Goal: Check status: Check status

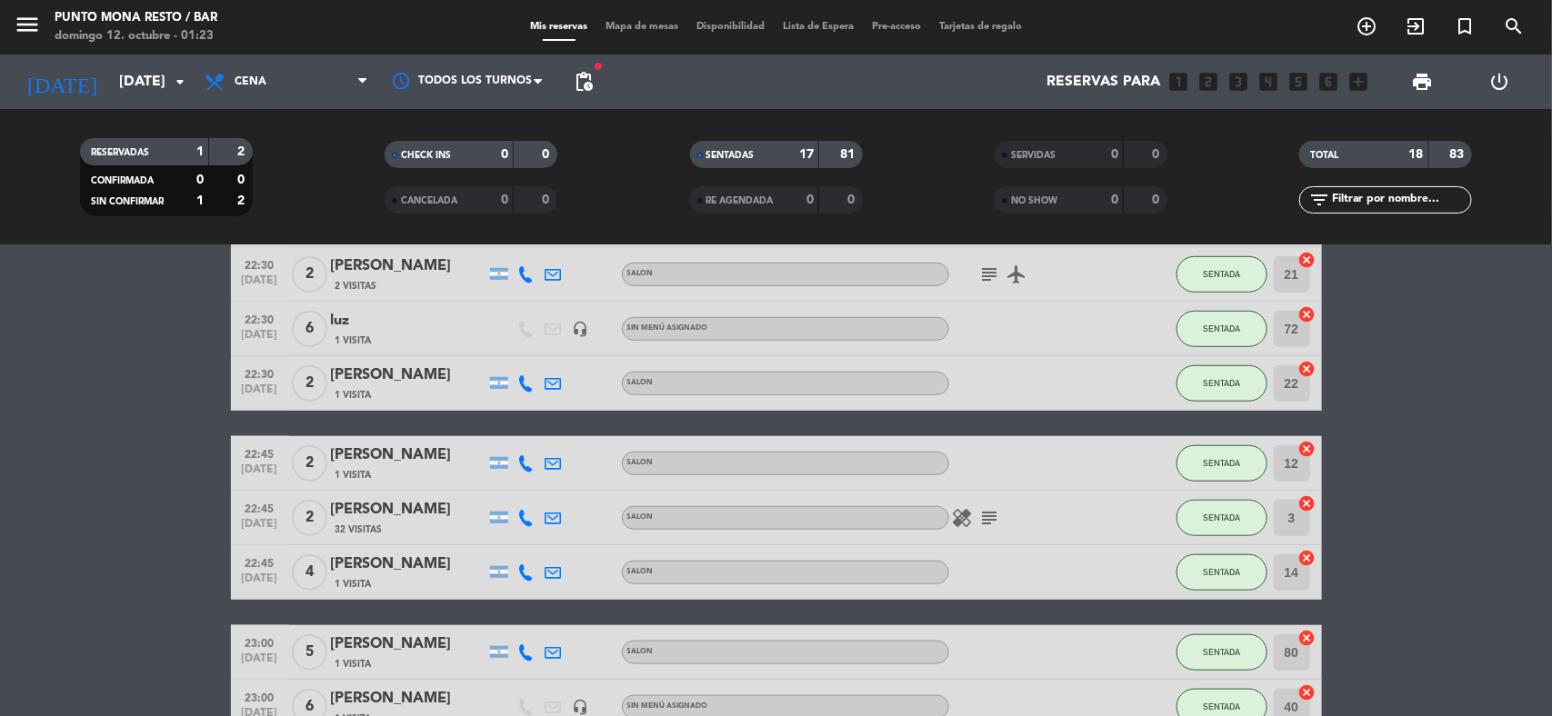
scroll to position [610, 0]
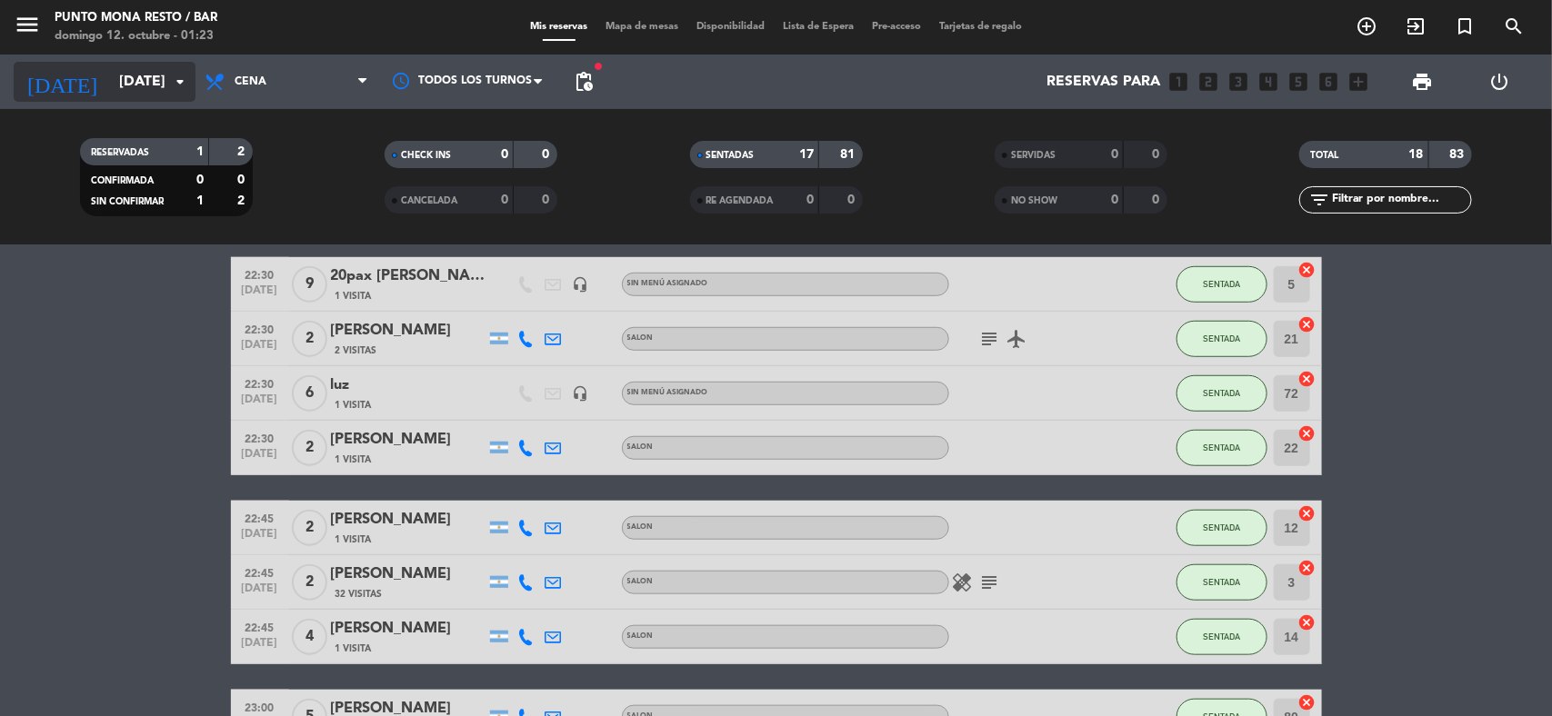
click at [155, 94] on input "[DATE]" at bounding box center [206, 82] width 192 height 35
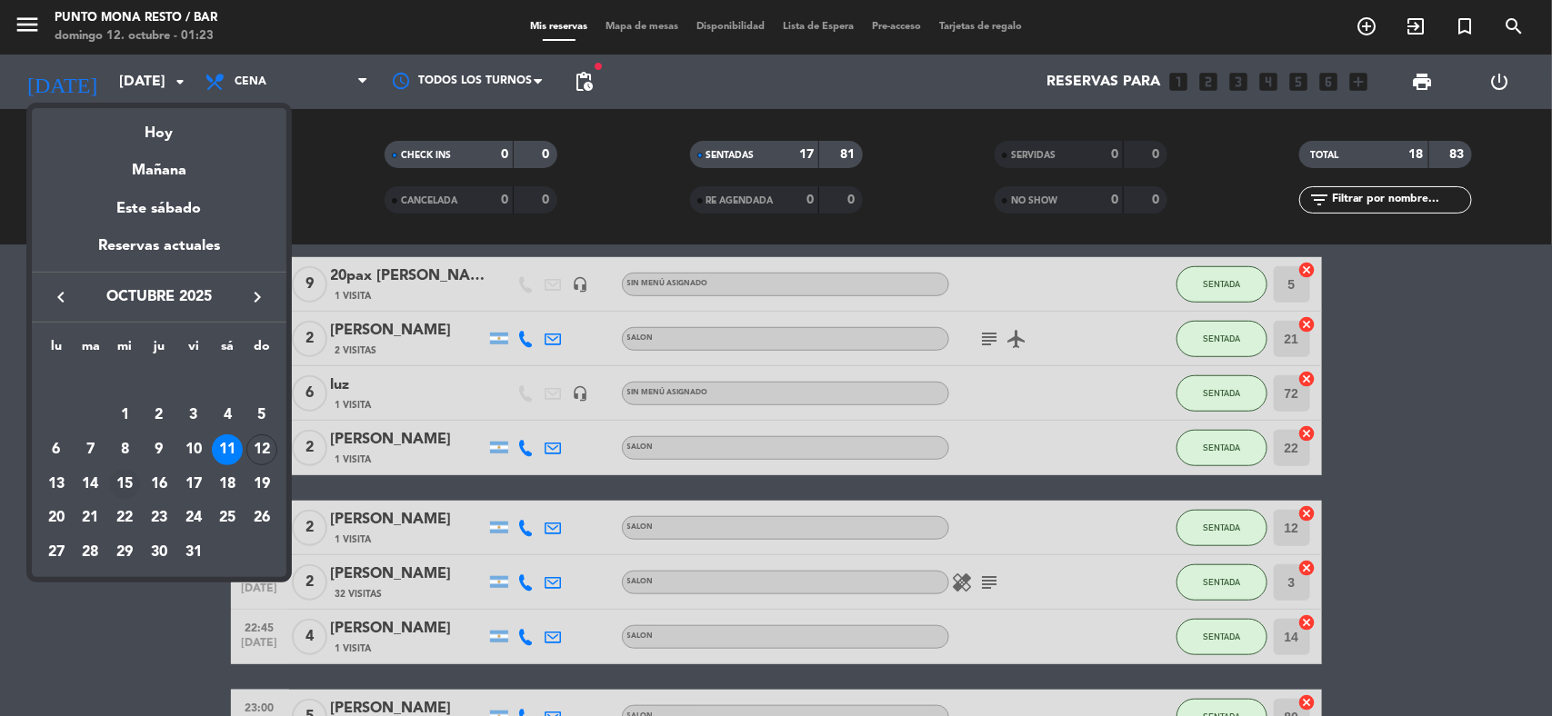
click at [130, 482] on div "15" at bounding box center [124, 484] width 31 height 31
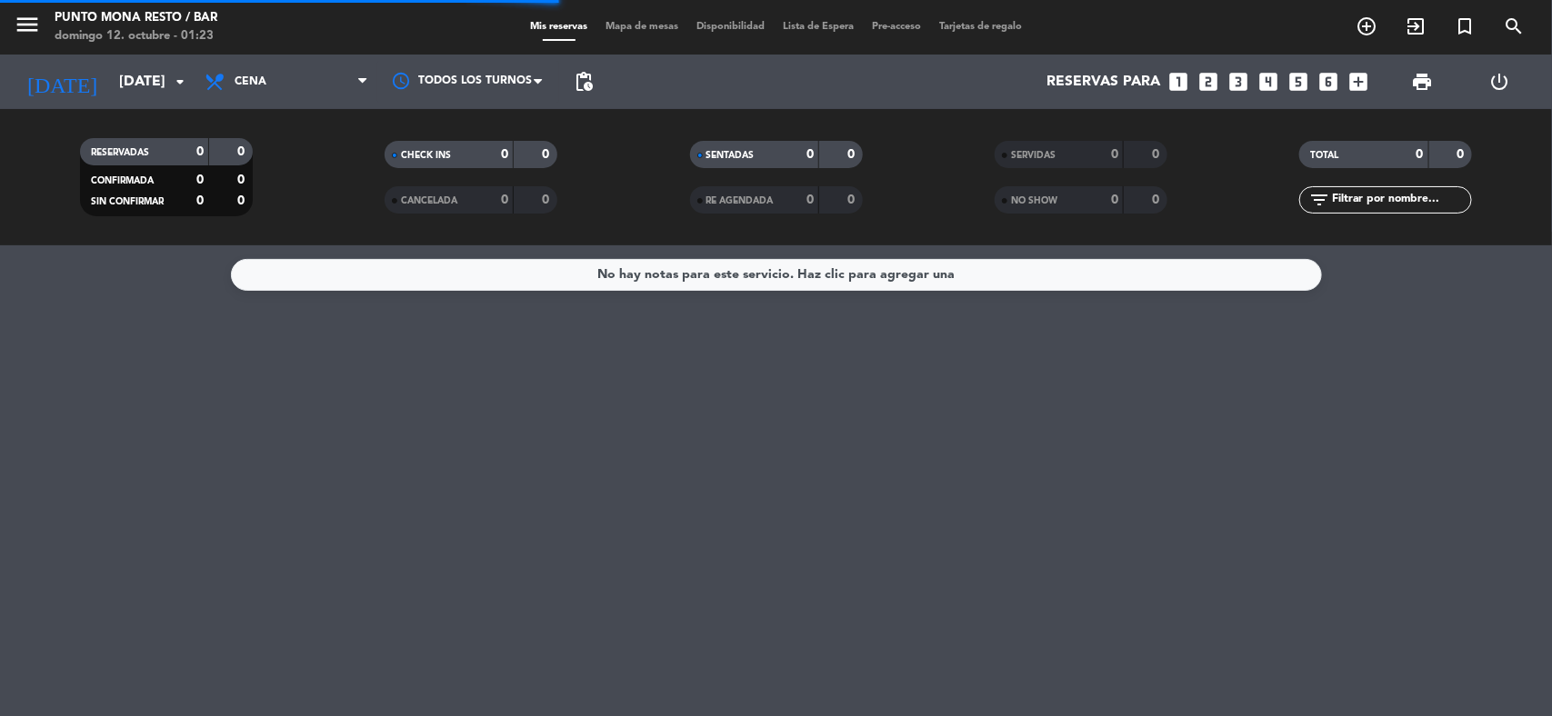
scroll to position [0, 0]
click at [110, 91] on input "[DATE]" at bounding box center [206, 82] width 192 height 35
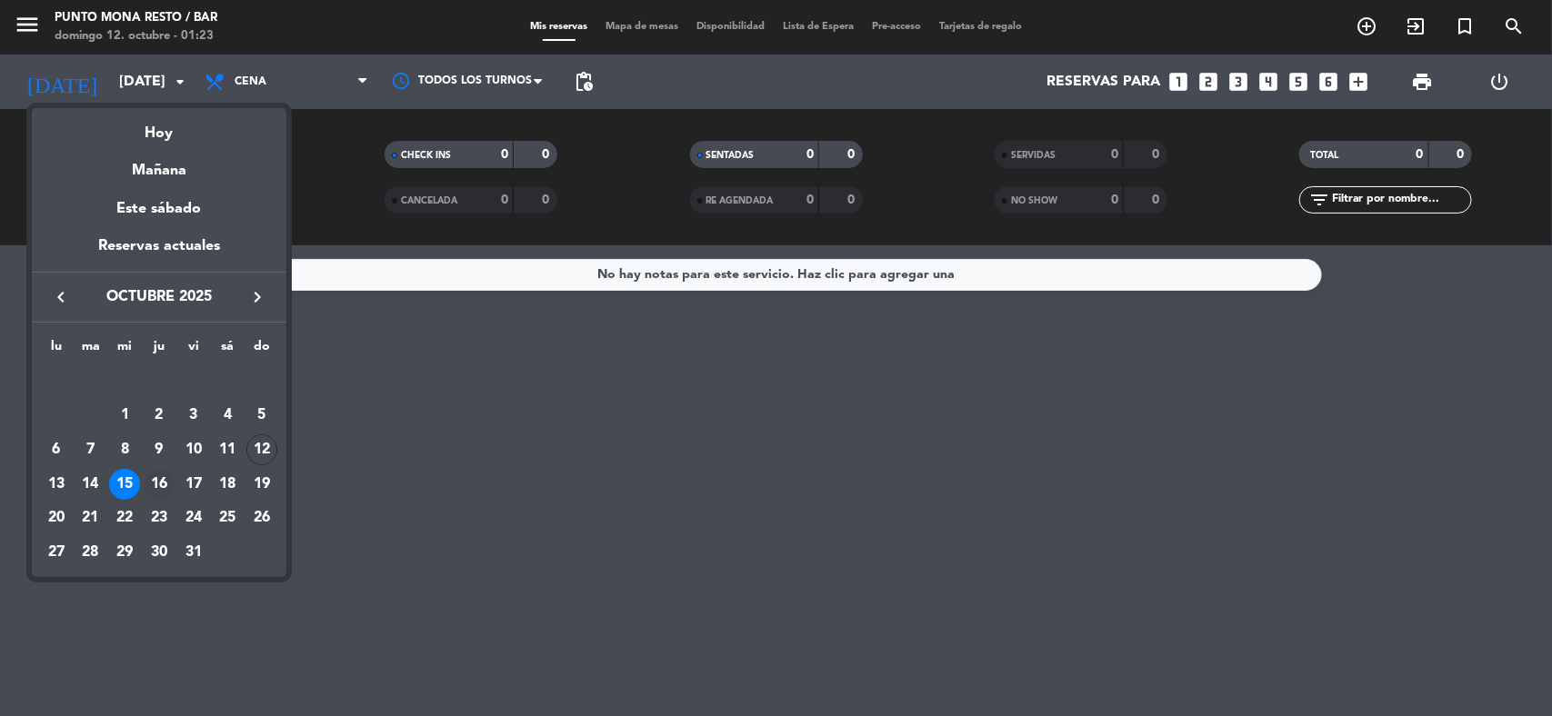
click at [155, 492] on div "16" at bounding box center [159, 484] width 31 height 31
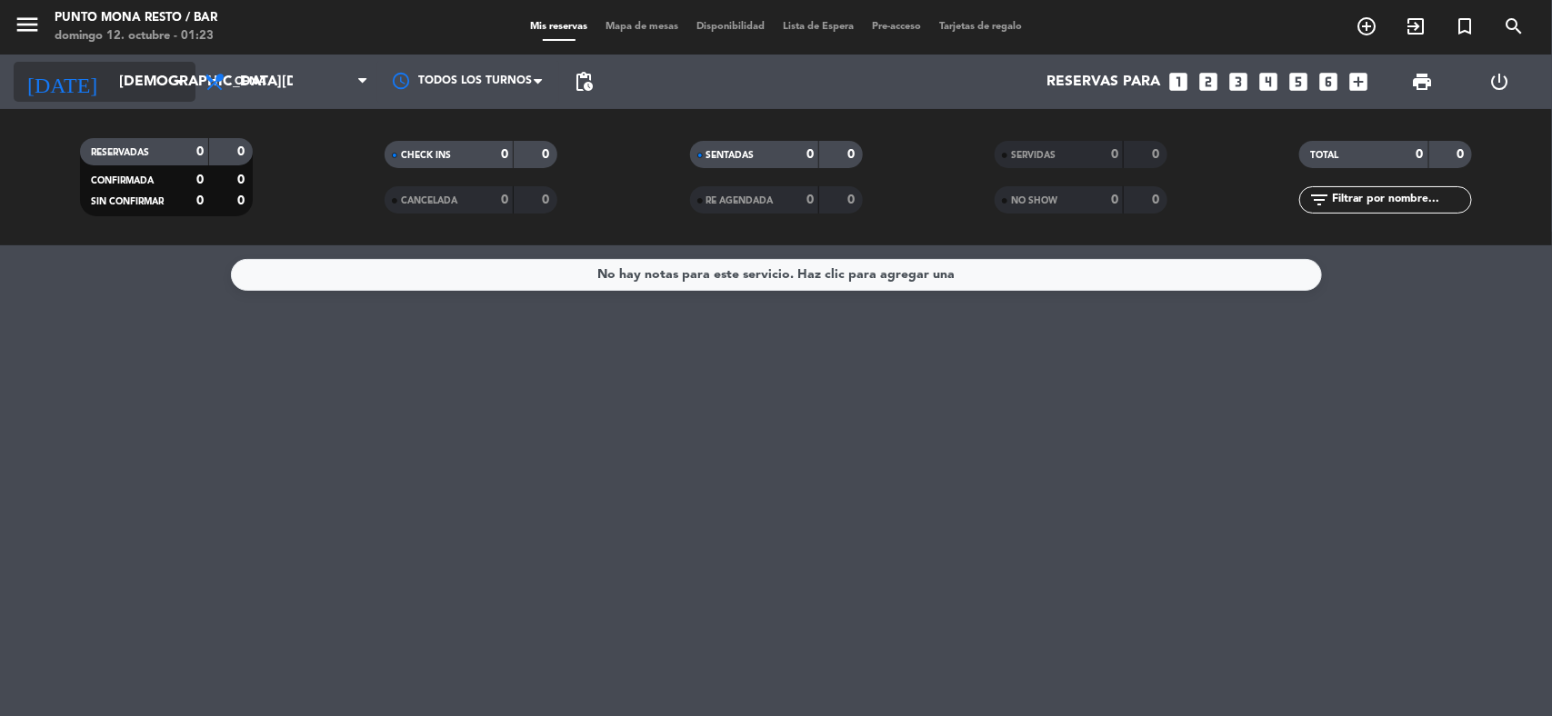
click at [141, 88] on input "[DEMOGRAPHIC_DATA][DATE]" at bounding box center [206, 82] width 192 height 35
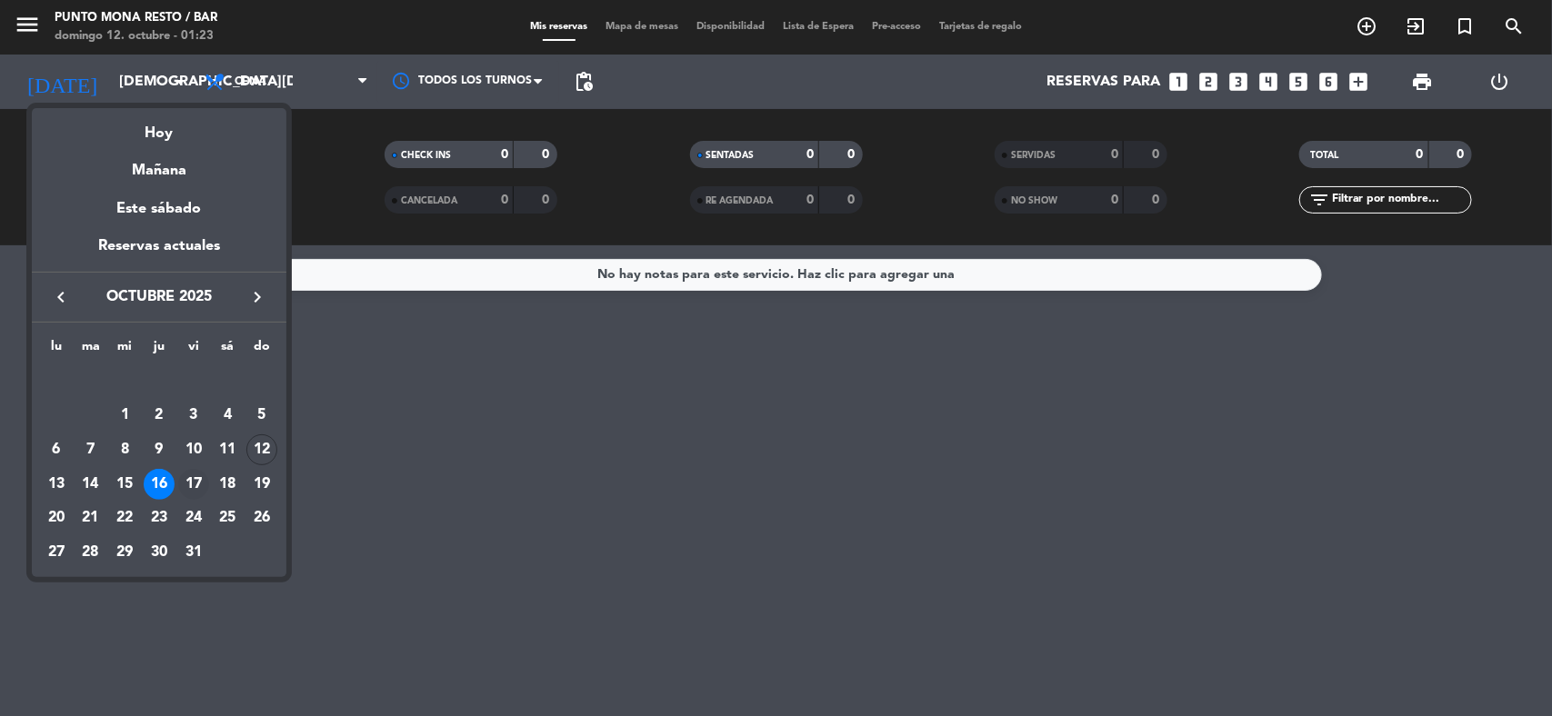
click at [193, 483] on div "17" at bounding box center [193, 484] width 31 height 31
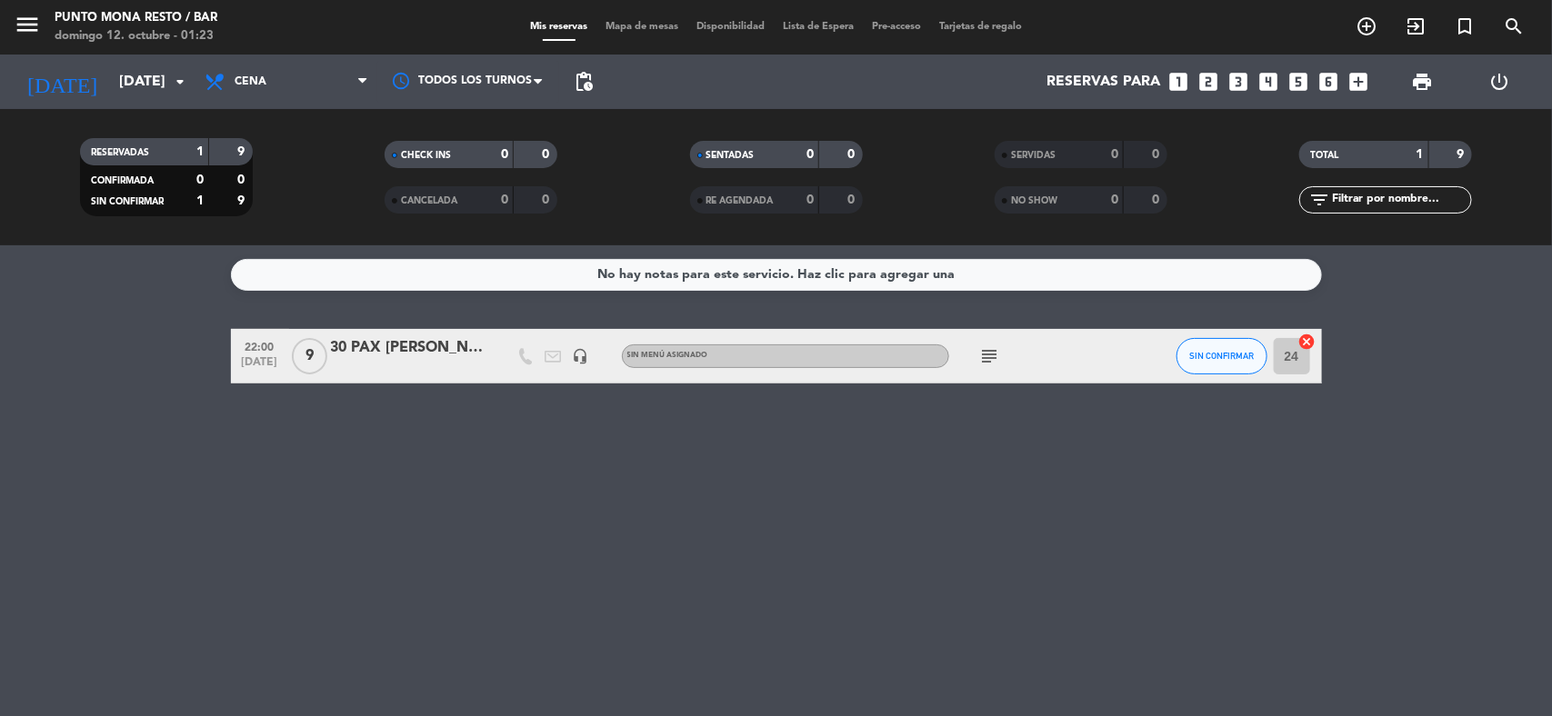
click at [985, 352] on icon "subject" at bounding box center [990, 356] width 22 height 22
click at [184, 80] on icon "arrow_drop_down" at bounding box center [180, 82] width 22 height 22
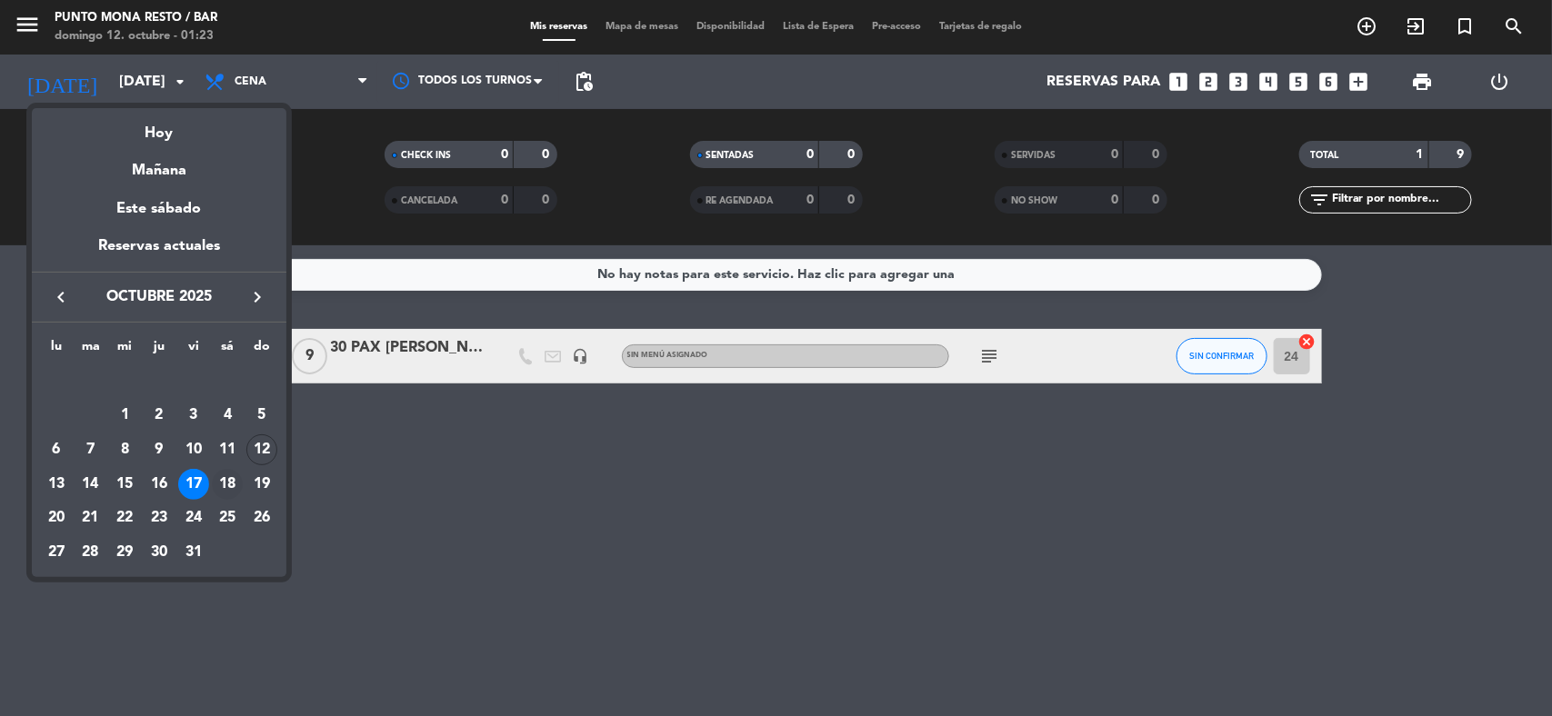
click at [225, 475] on div "18" at bounding box center [227, 484] width 31 height 31
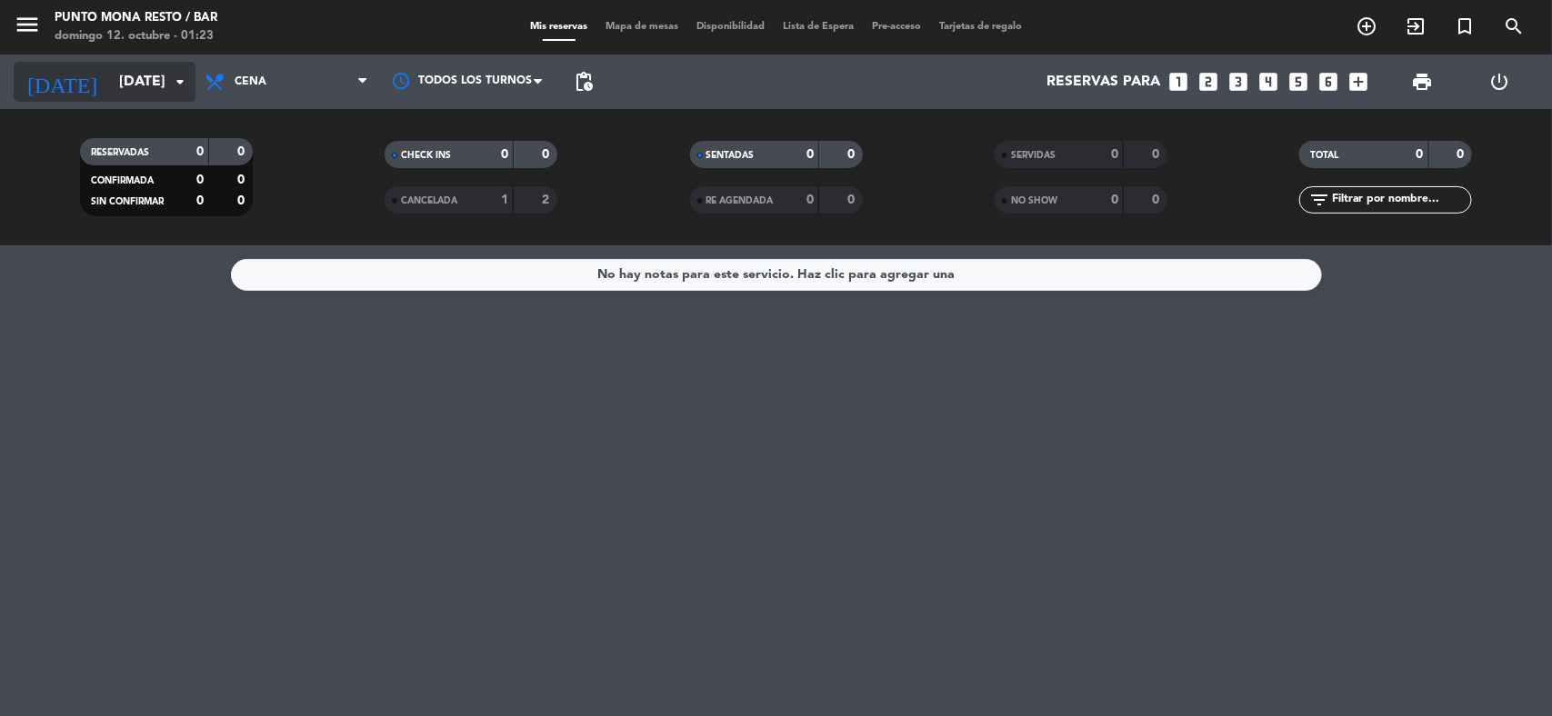
click at [164, 75] on input "[DATE]" at bounding box center [206, 82] width 192 height 35
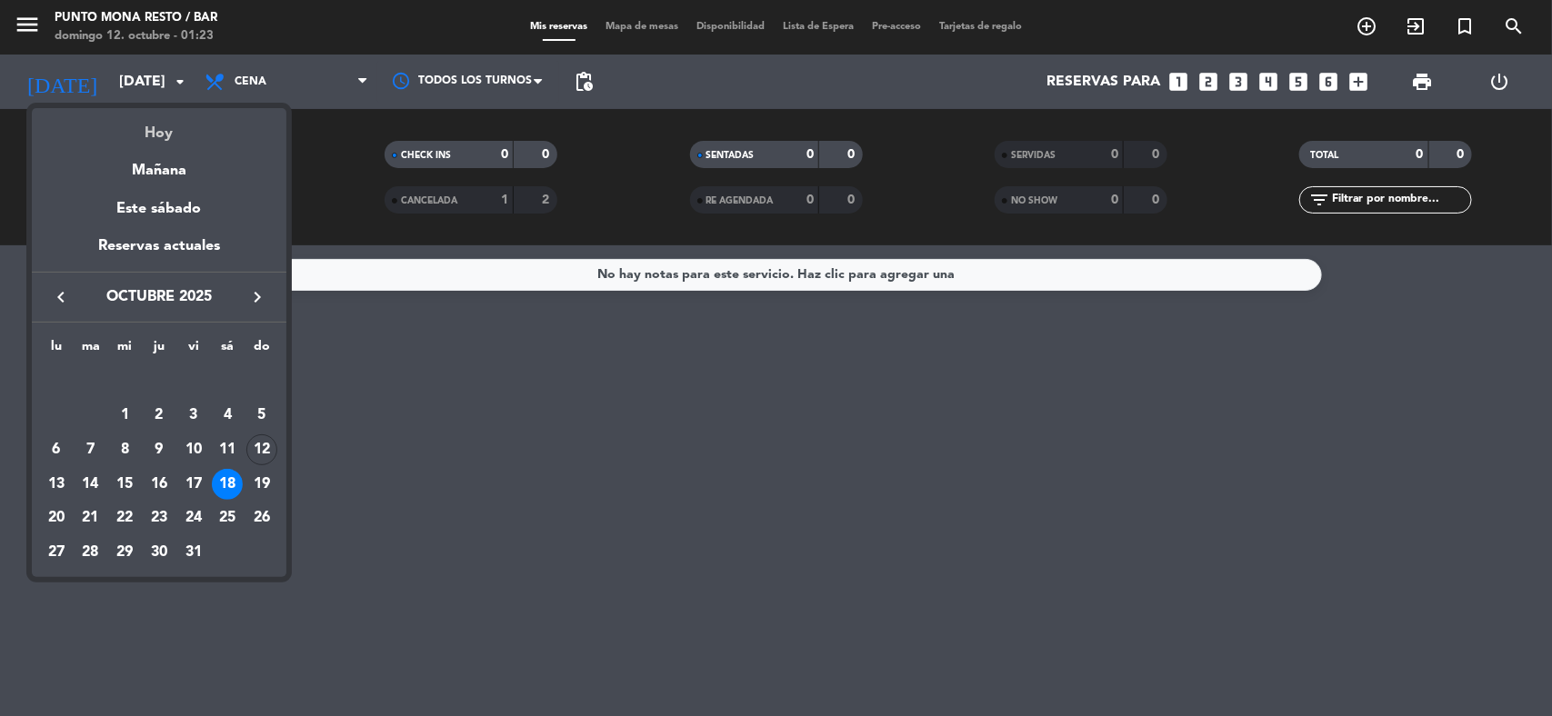
click at [155, 129] on div "Hoy" at bounding box center [159, 126] width 255 height 37
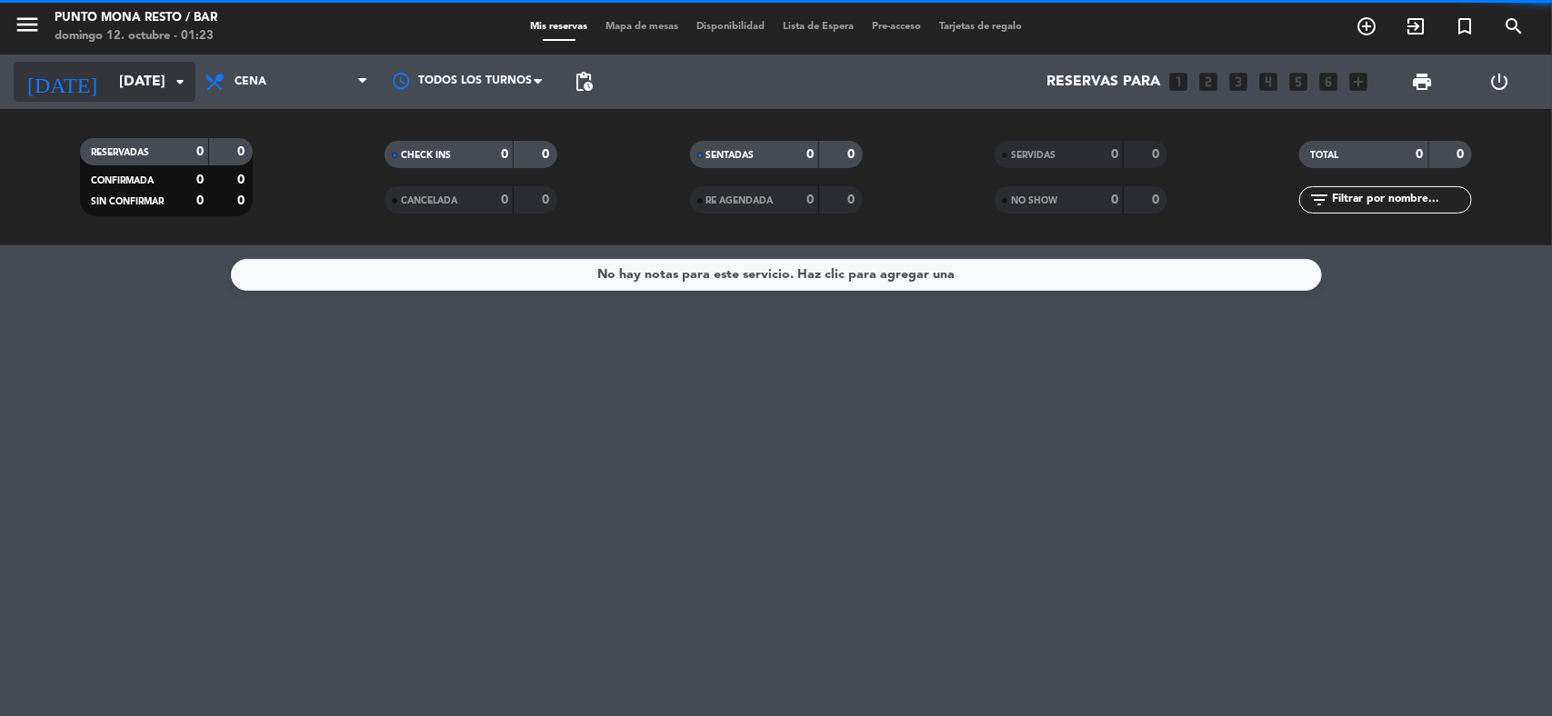
click at [171, 84] on icon "arrow_drop_down" at bounding box center [180, 82] width 22 height 22
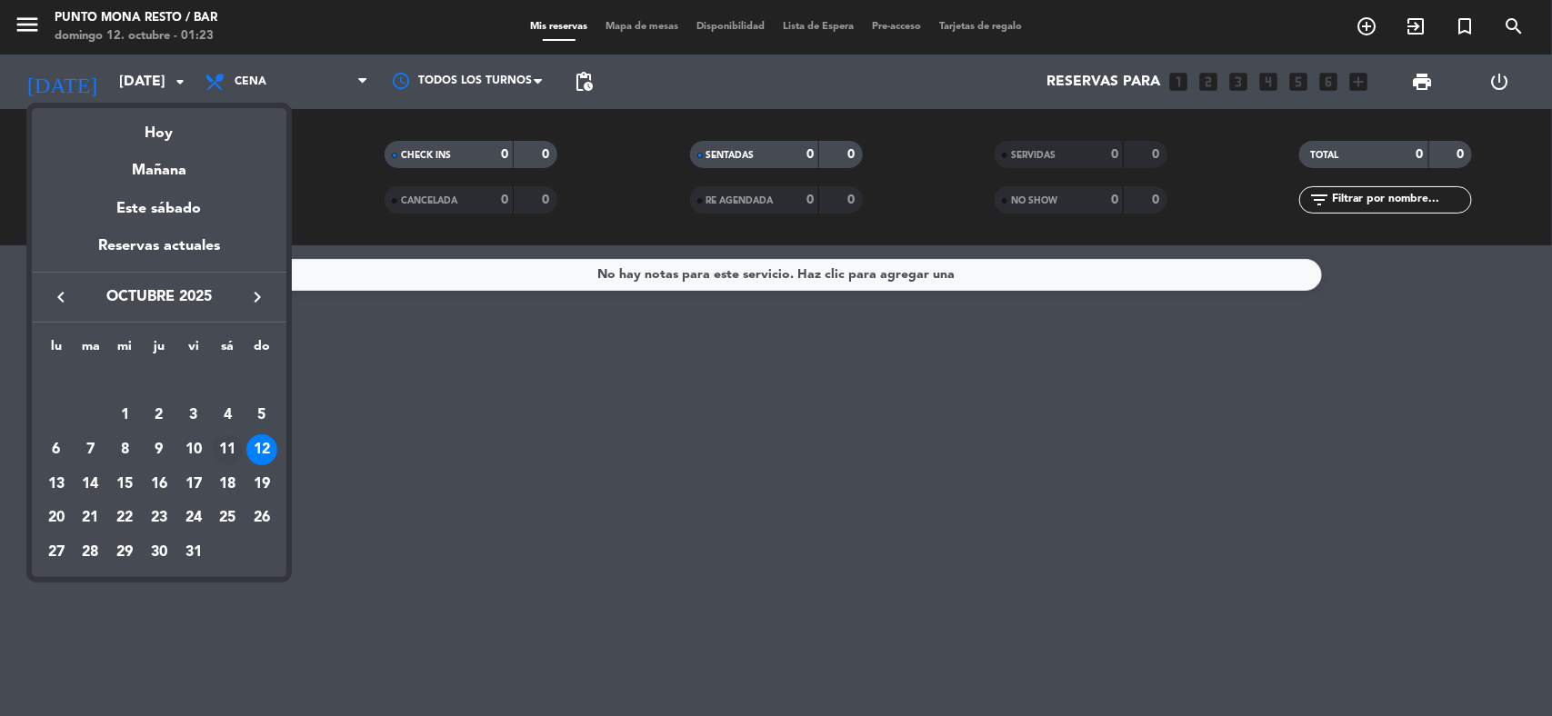
click at [225, 446] on div "11" at bounding box center [227, 450] width 31 height 31
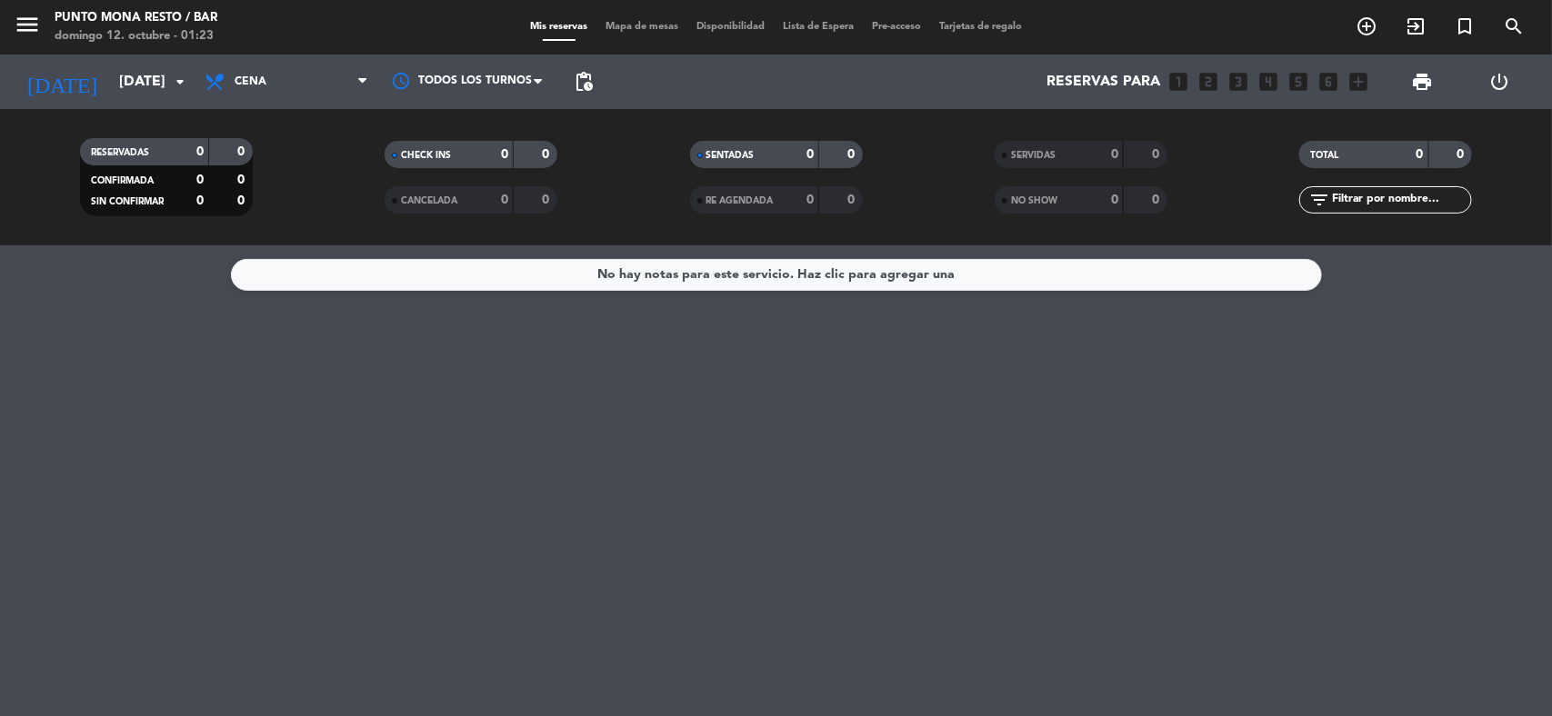
type input "[DATE]"
